Goal: Check status

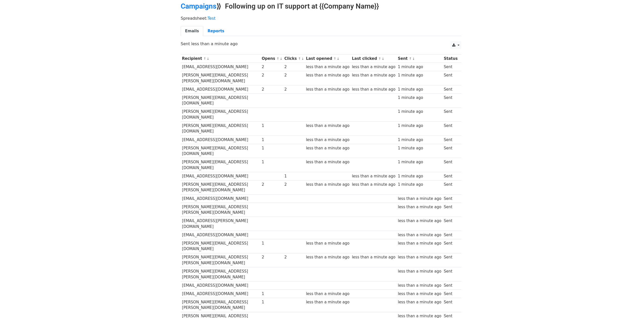
scroll to position [34, 0]
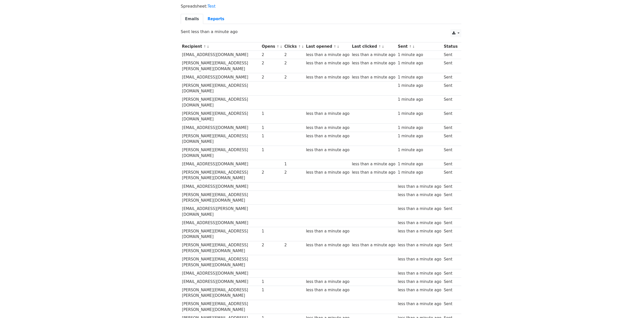
drag, startPoint x: 564, startPoint y: 172, endPoint x: 216, endPoint y: 57, distance: 366.7
click at [558, 172] on body "MergeMail Campaigns Templates Reports Open Gmail Daily emails left: 21 Help est…" at bounding box center [321, 189] width 642 height 447
click at [219, 15] on link "Reports" at bounding box center [215, 19] width 25 height 10
